Goal: Transaction & Acquisition: Purchase product/service

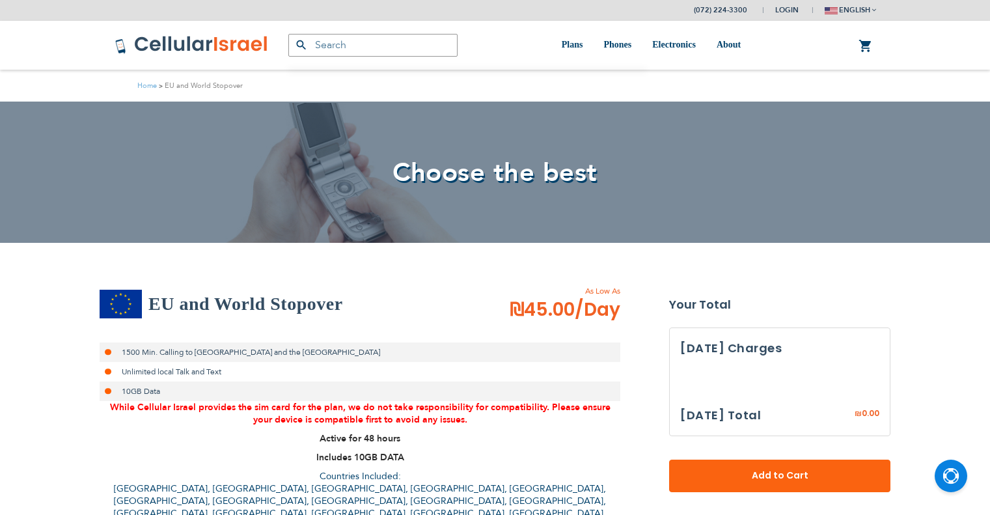
select select
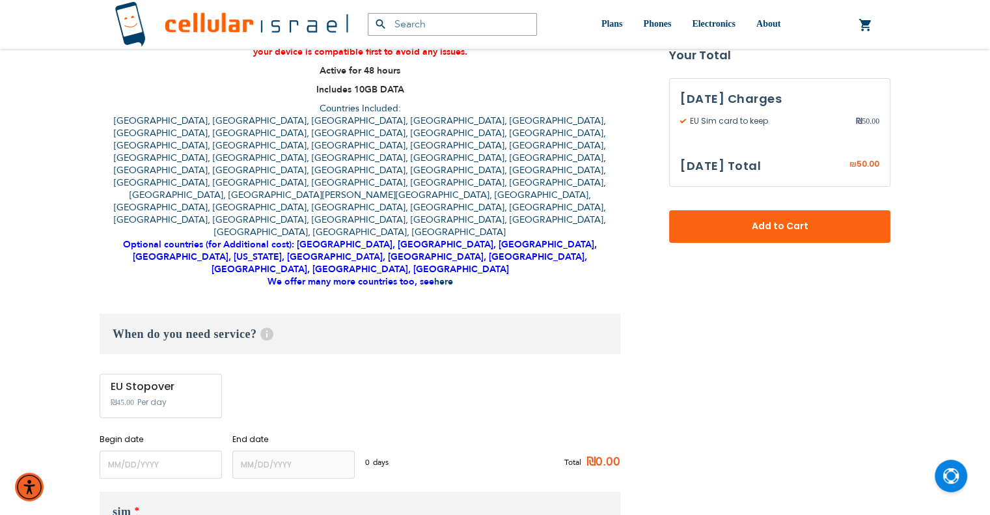
scroll to position [391, 0]
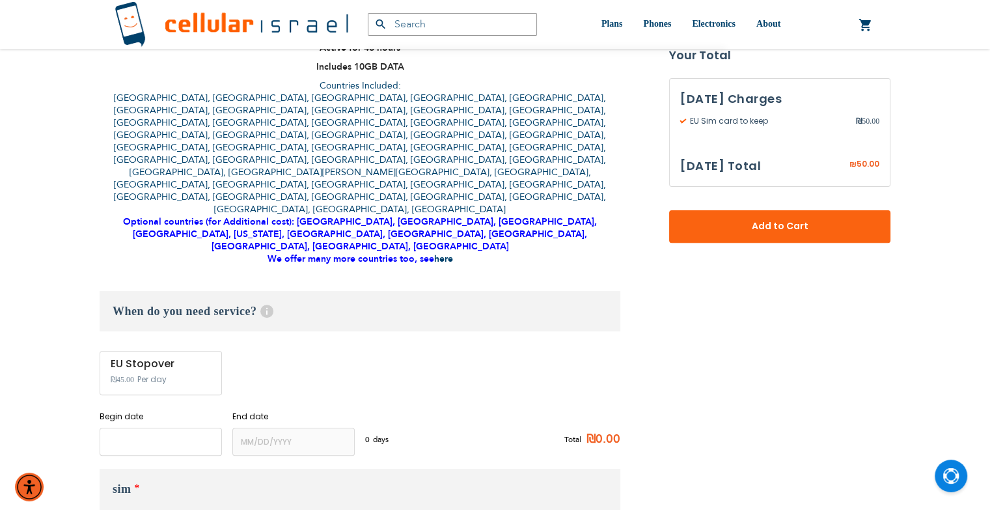
click at [126, 428] on input "name" at bounding box center [161, 442] width 122 height 28
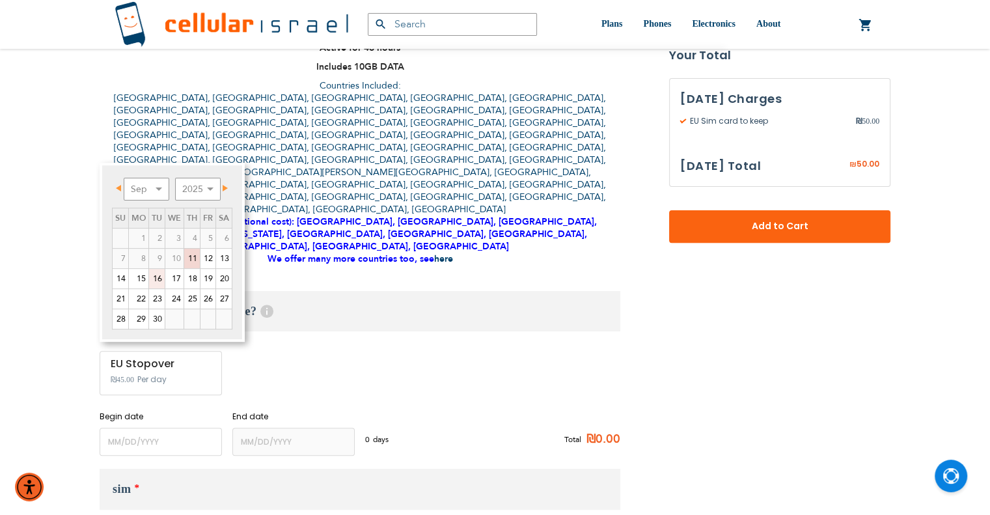
click at [156, 277] on link "16" at bounding box center [157, 279] width 16 height 20
type input "[DATE]"
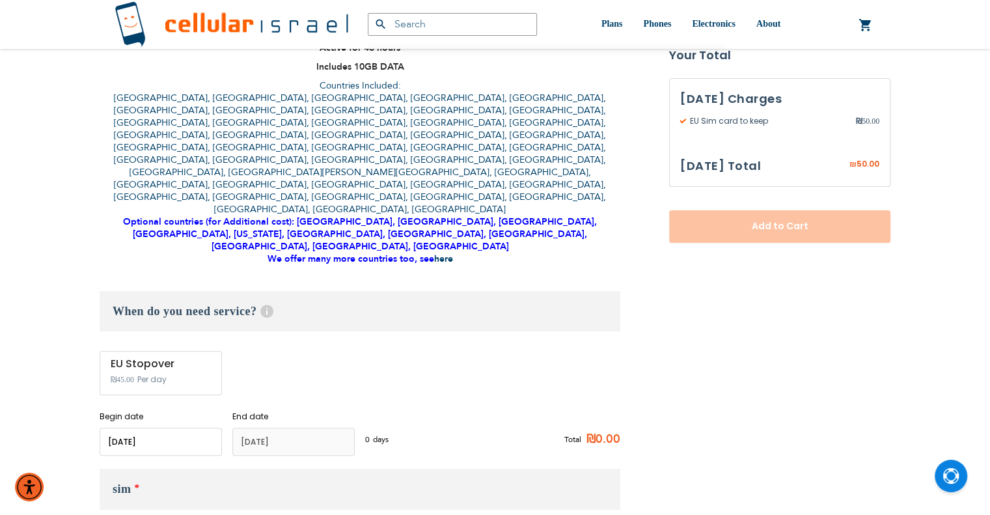
click at [273, 428] on input "name" at bounding box center [293, 442] width 122 height 28
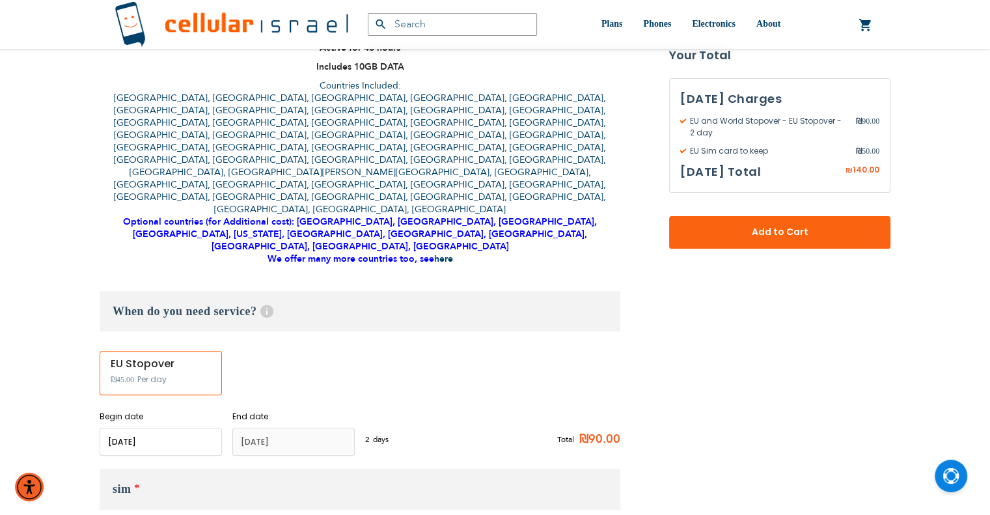
click at [268, 428] on input "name" at bounding box center [293, 442] width 122 height 28
click at [285, 428] on input "name" at bounding box center [293, 442] width 122 height 28
click at [132, 428] on input "name" at bounding box center [161, 442] width 122 height 28
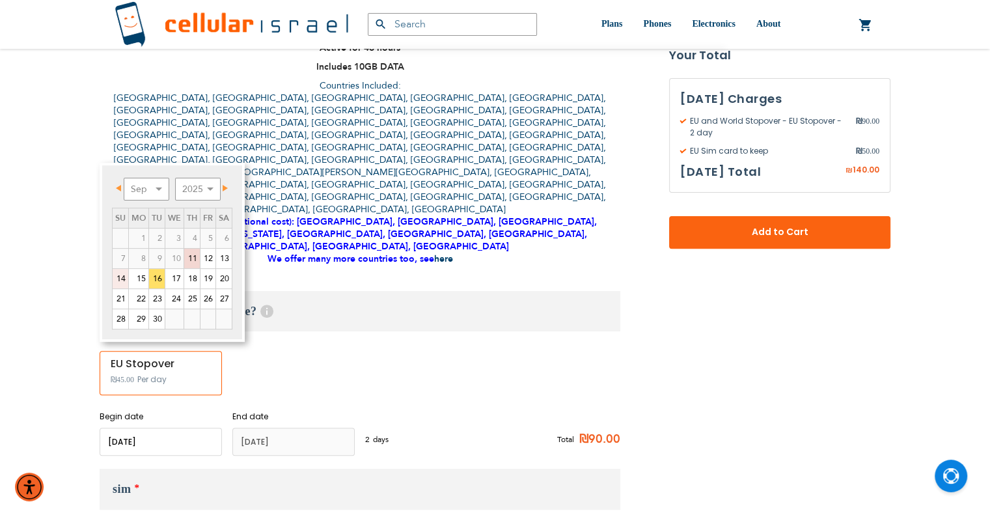
click at [120, 277] on link "14" at bounding box center [121, 279] width 16 height 20
type input "[DATE]"
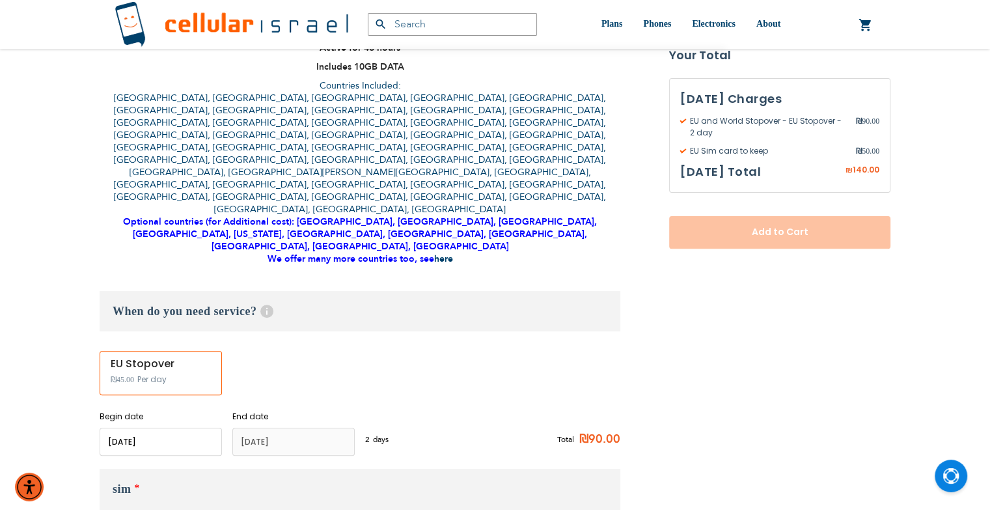
click at [264, 428] on input "name" at bounding box center [293, 442] width 122 height 28
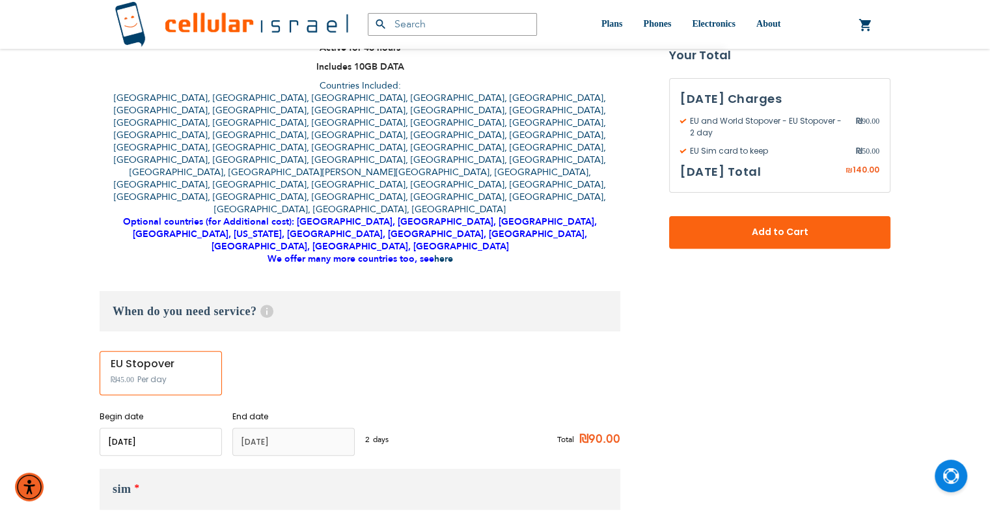
click at [326, 428] on input "name" at bounding box center [293, 442] width 122 height 28
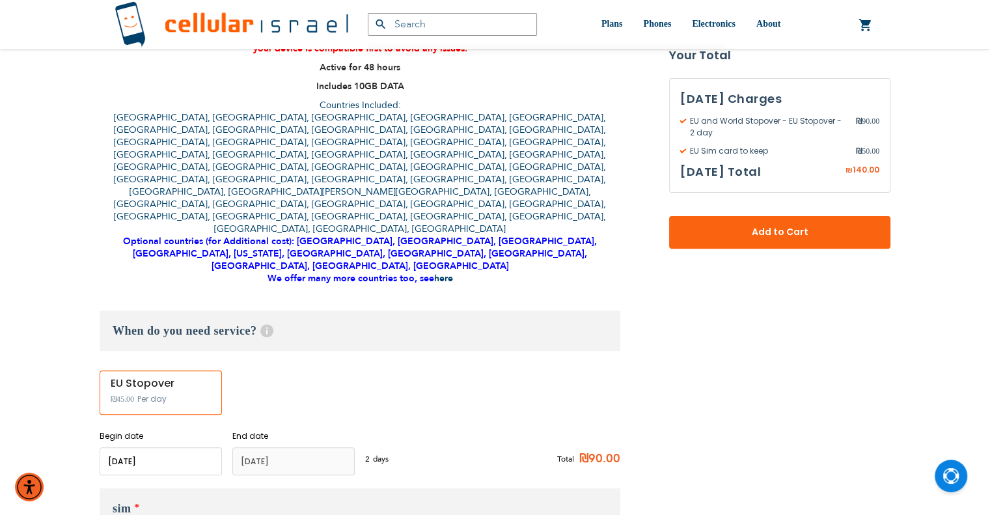
scroll to position [326, 0]
